Goal: Navigation & Orientation: Understand site structure

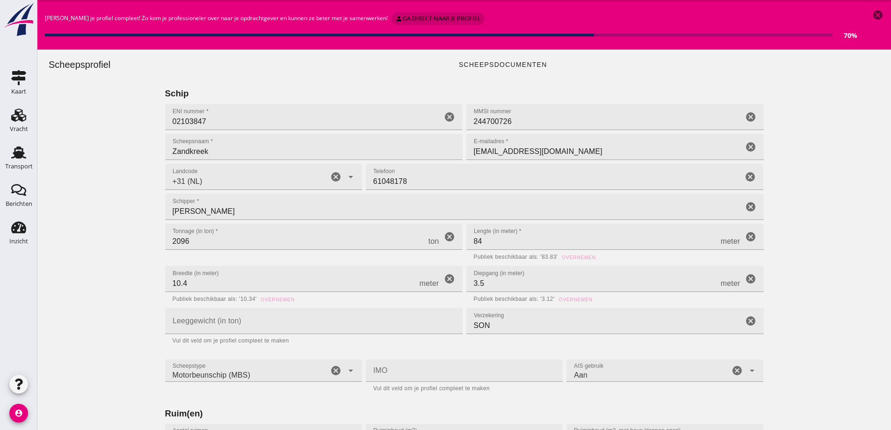
type input "+31 (NL)"
click at [408, 22] on div "person ga direct naar je profiel" at bounding box center [438, 18] width 86 height 9
click at [877, 14] on icon "cancel" at bounding box center [877, 14] width 11 height 11
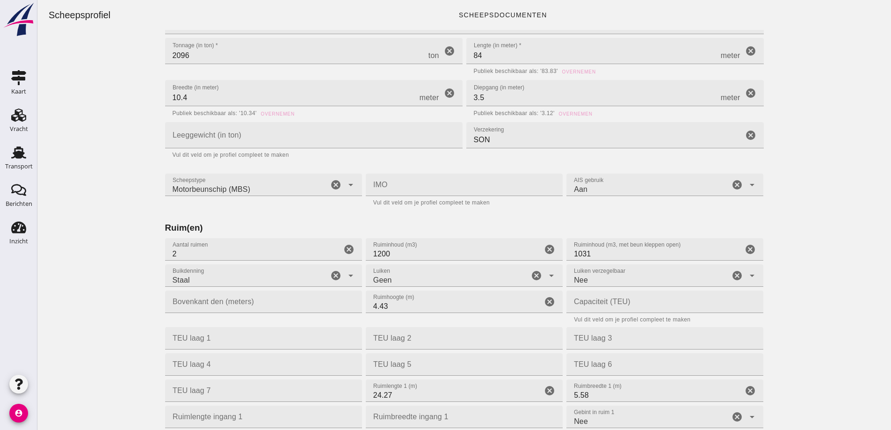
scroll to position [374, 0]
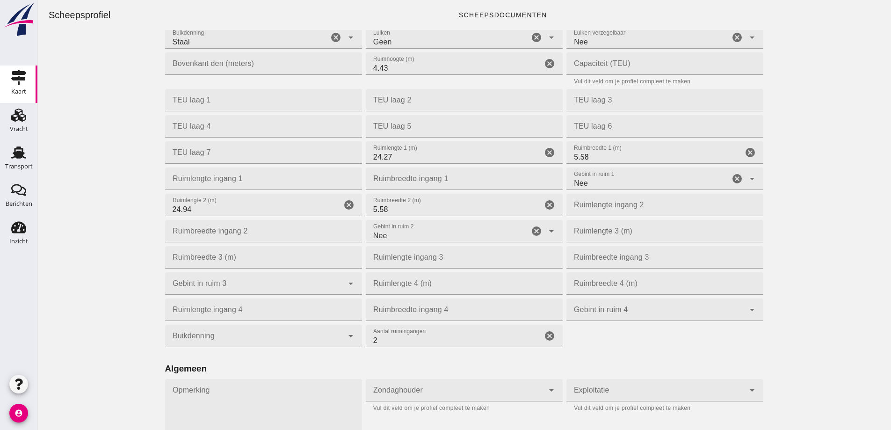
click at [27, 79] on div "Kaart" at bounding box center [18, 77] width 22 height 15
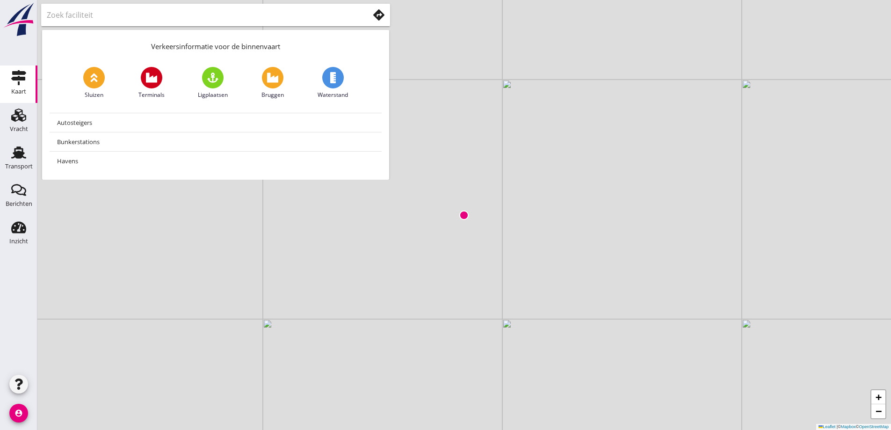
click at [380, 14] on icon at bounding box center [378, 14] width 11 height 11
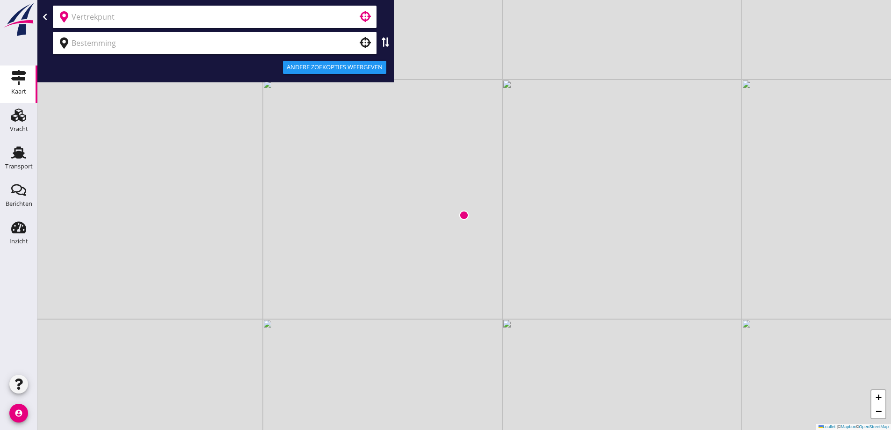
click at [238, 18] on input "text" at bounding box center [208, 16] width 273 height 15
click at [44, 15] on icon at bounding box center [44, 16] width 7 height 7
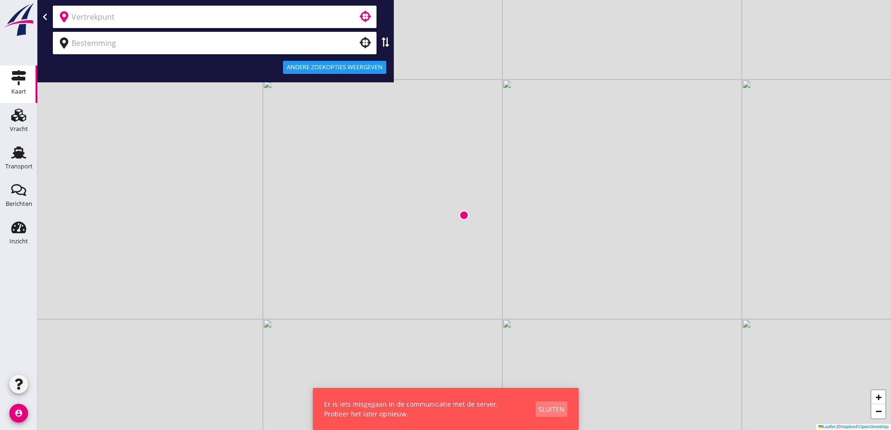
click at [550, 410] on div "Sluiten" at bounding box center [551, 409] width 26 height 10
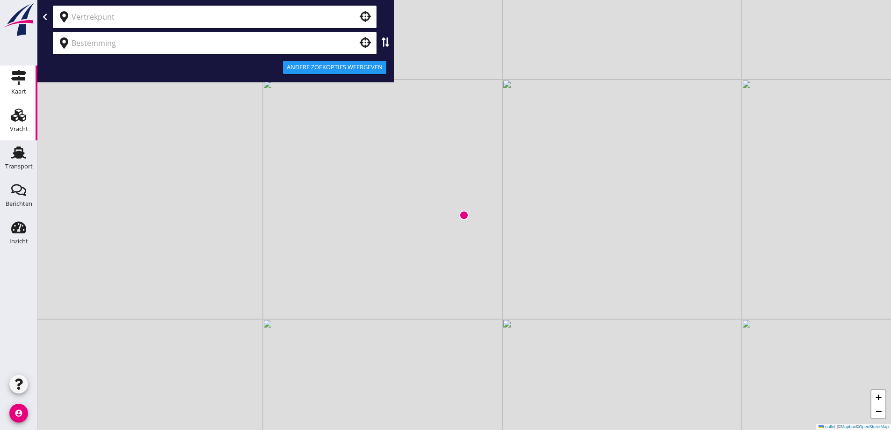
click at [14, 111] on icon "Vracht" at bounding box center [18, 115] width 15 height 15
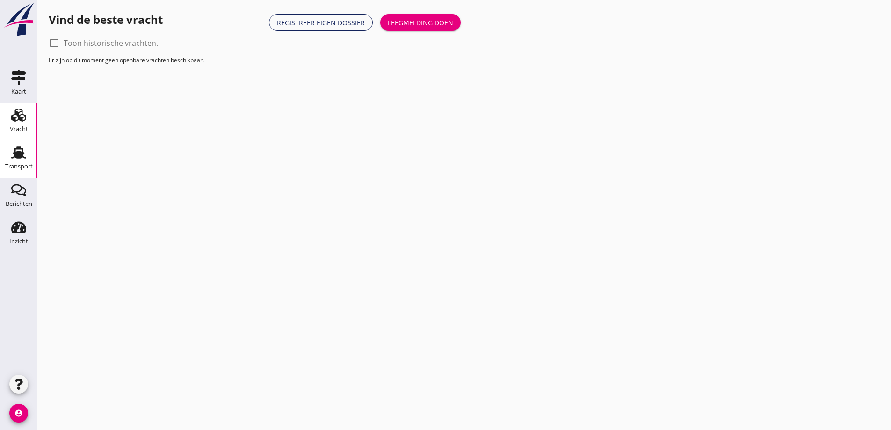
click at [23, 145] on icon "Transport" at bounding box center [18, 152] width 15 height 15
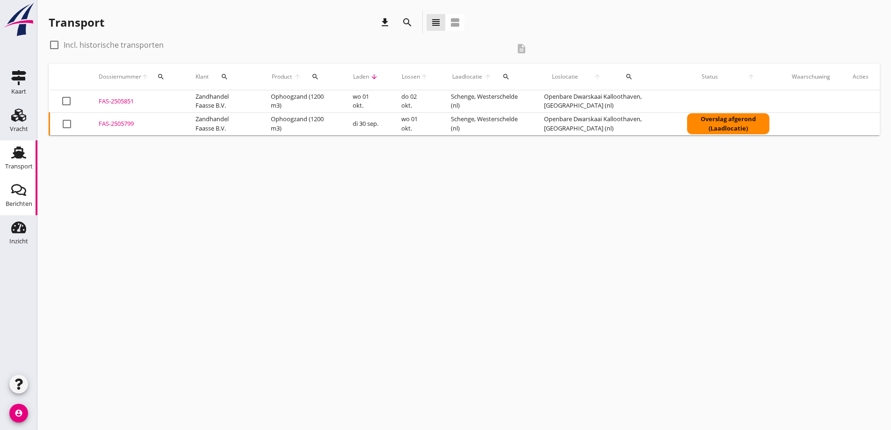
click at [12, 193] on use at bounding box center [18, 190] width 15 height 12
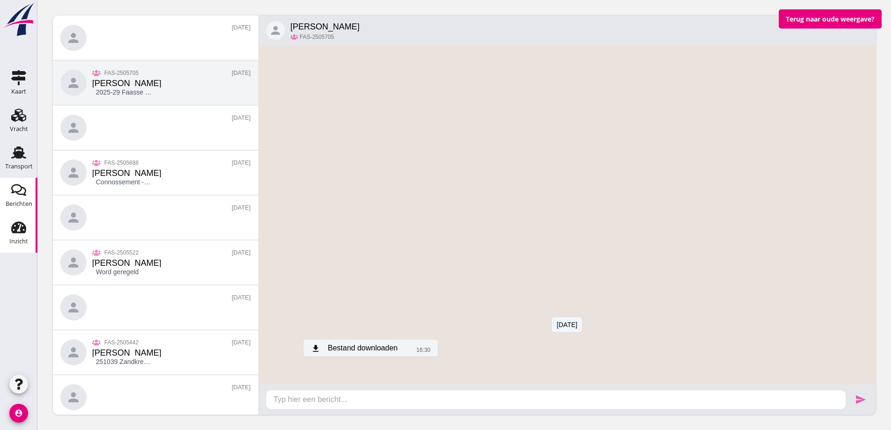
click at [19, 233] on use at bounding box center [18, 228] width 15 height 12
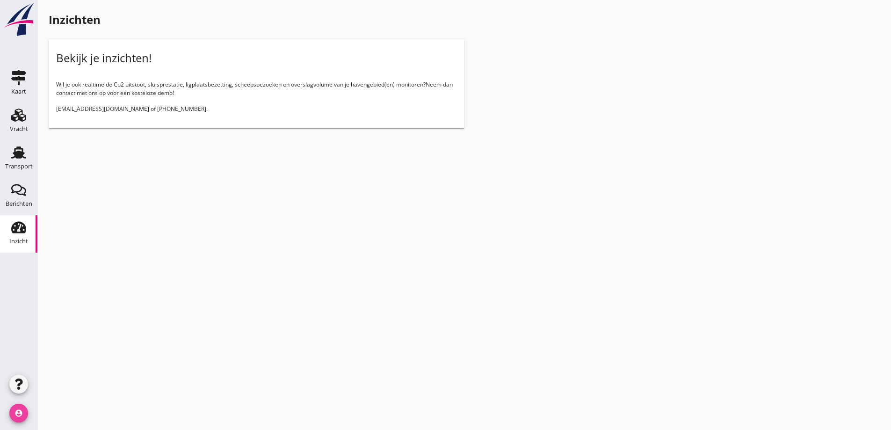
click at [16, 409] on icon "account_circle" at bounding box center [18, 412] width 19 height 19
click at [66, 315] on div "Mijn profiel" at bounding box center [83, 319] width 67 height 11
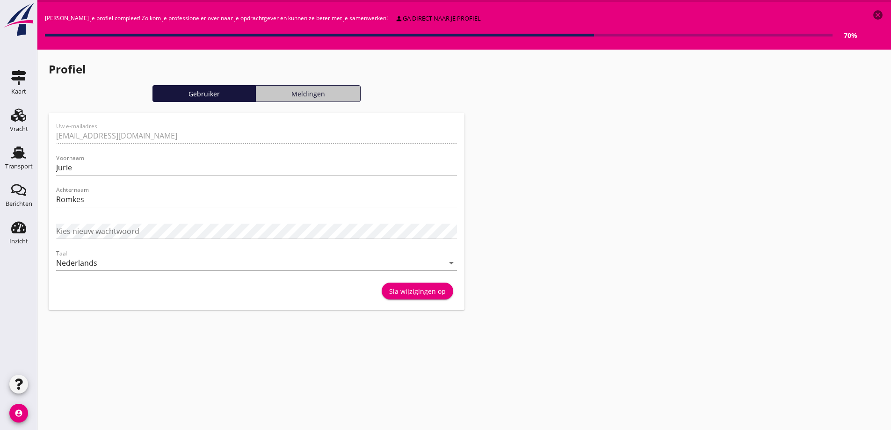
click at [309, 91] on div "Meldingen" at bounding box center [307, 94] width 97 height 10
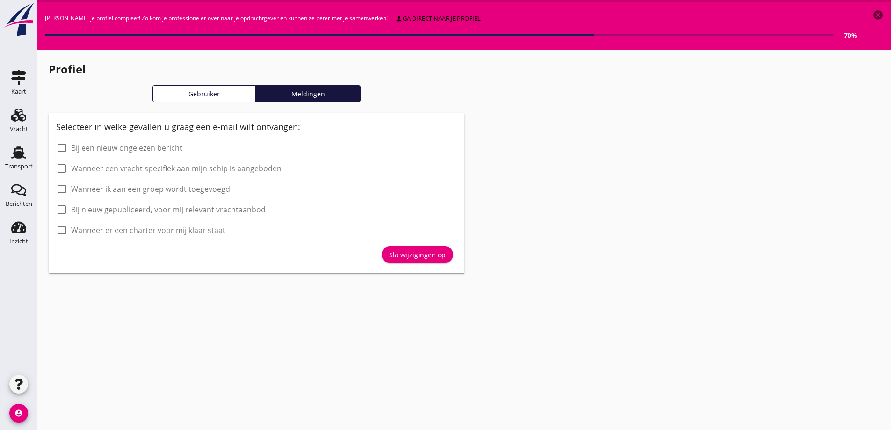
click at [242, 93] on div "Gebruiker" at bounding box center [204, 94] width 95 height 10
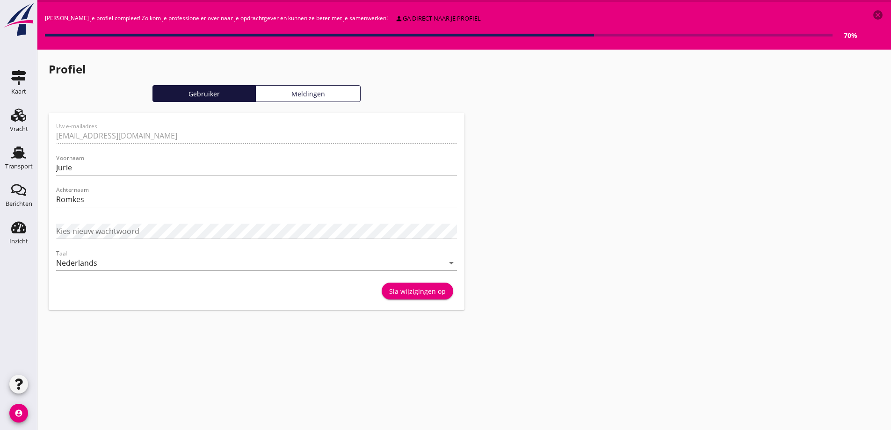
click at [876, 15] on icon "cancel" at bounding box center [877, 14] width 11 height 11
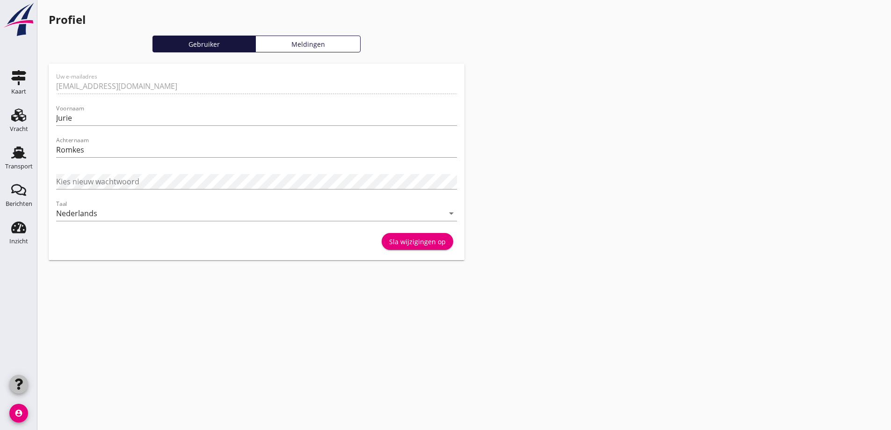
click at [14, 382] on icon "button" at bounding box center [18, 383] width 11 height 11
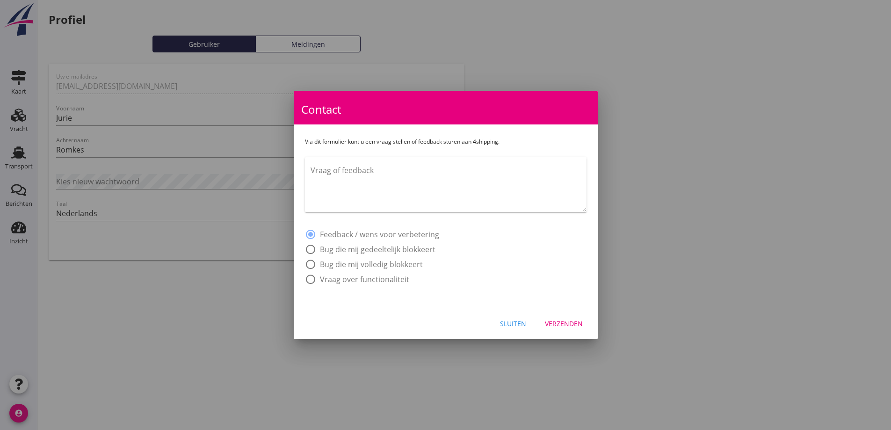
click at [518, 323] on div "Sluiten" at bounding box center [513, 323] width 26 height 10
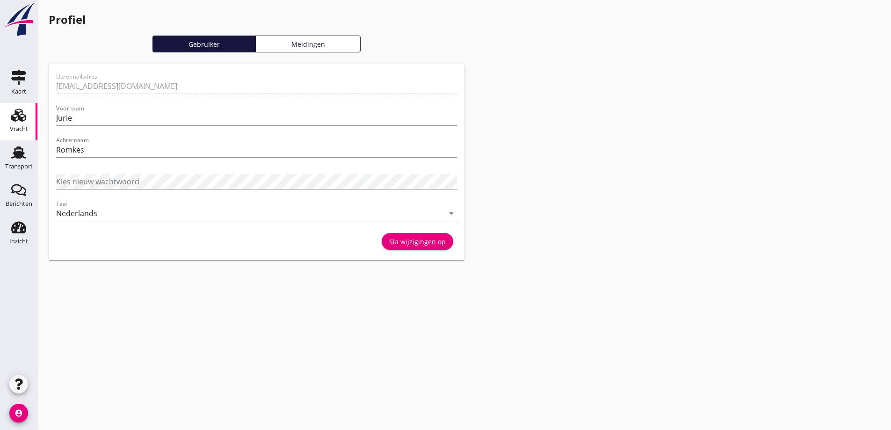
click at [14, 124] on div "Vracht" at bounding box center [19, 128] width 18 height 13
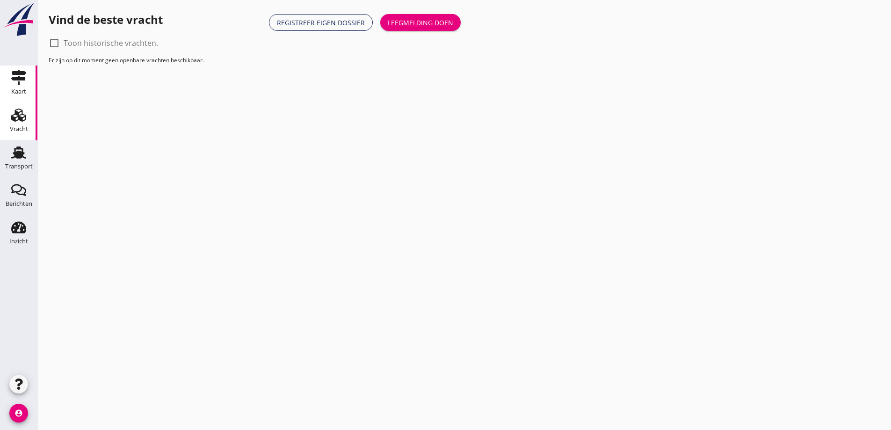
click at [31, 75] on link "Kaart Kaart" at bounding box center [18, 83] width 37 height 37
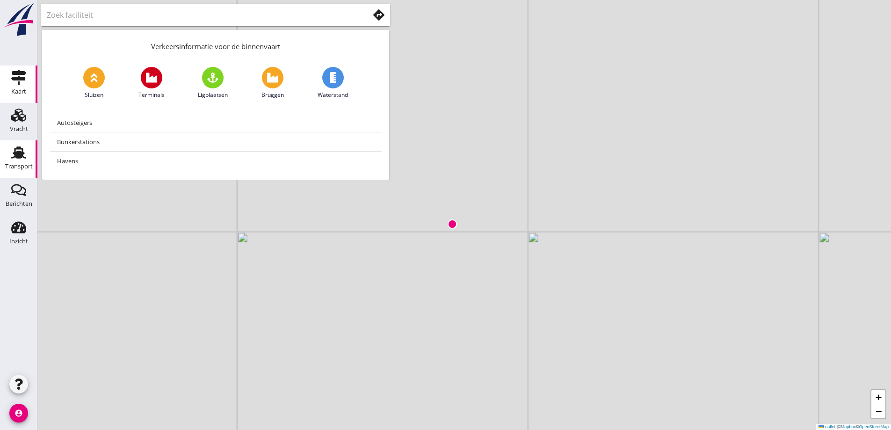
click at [7, 163] on div "Transport" at bounding box center [19, 166] width 28 height 6
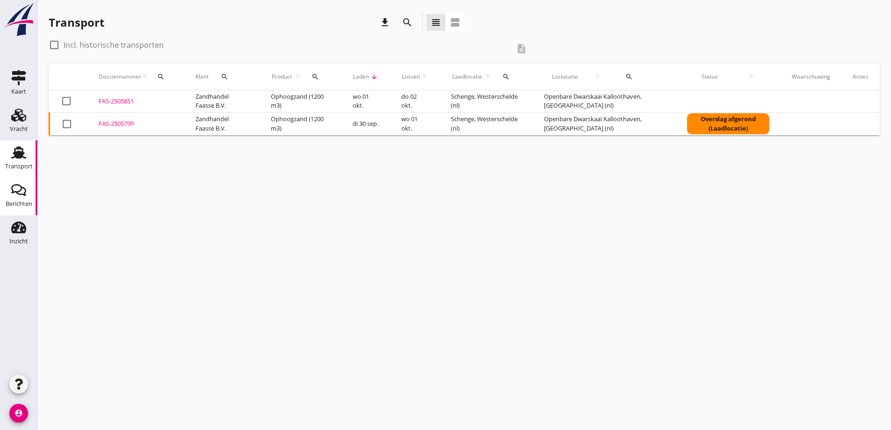
click at [21, 196] on icon "Berichten" at bounding box center [18, 189] width 15 height 15
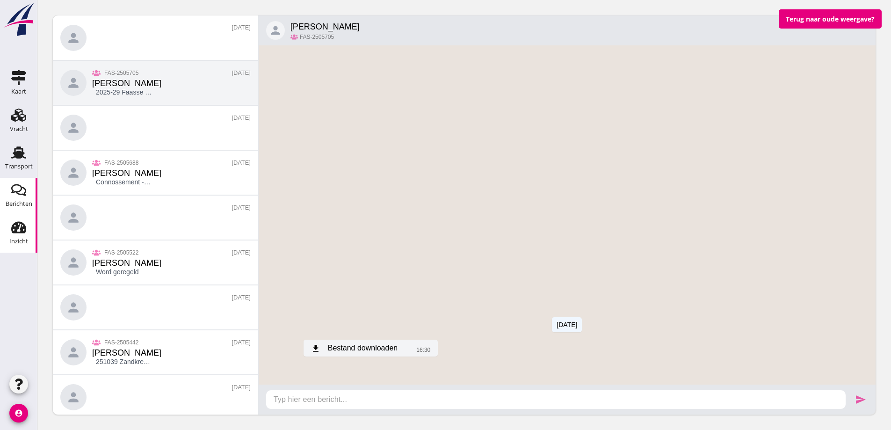
click at [24, 237] on div "Inzicht" at bounding box center [18, 241] width 19 height 13
